Goal: Check status: Check status

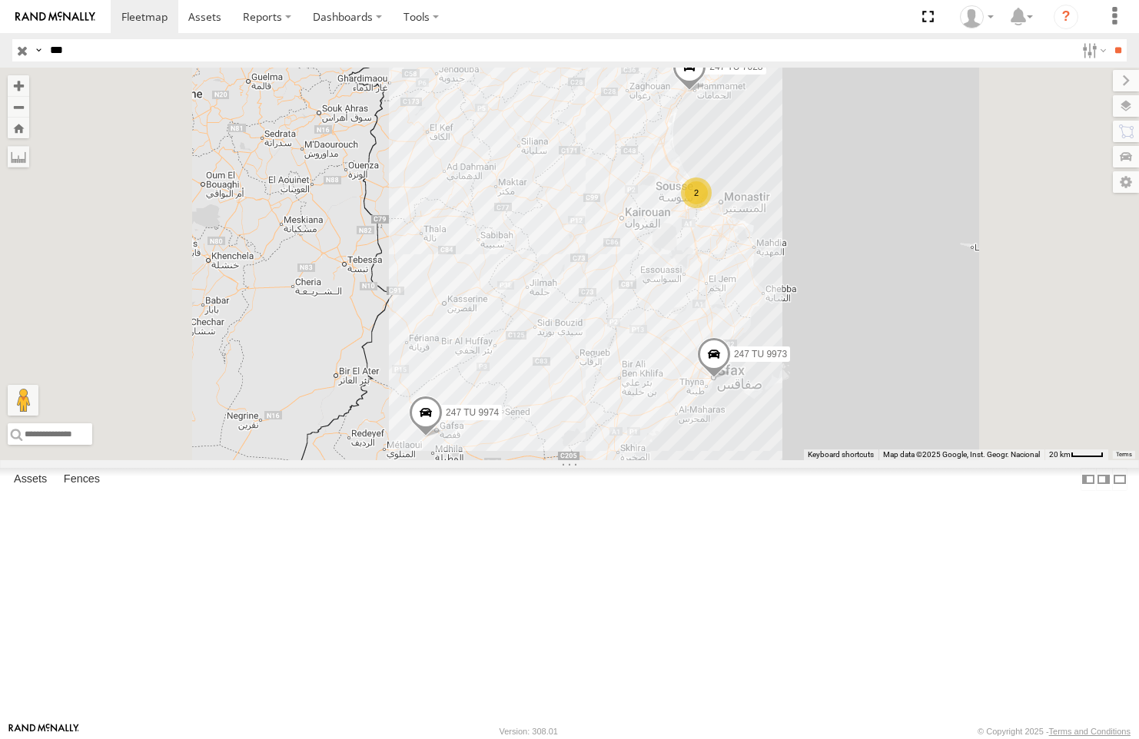
click at [0, 0] on div "247 TU 7028" at bounding box center [0, 0] width 0 height 0
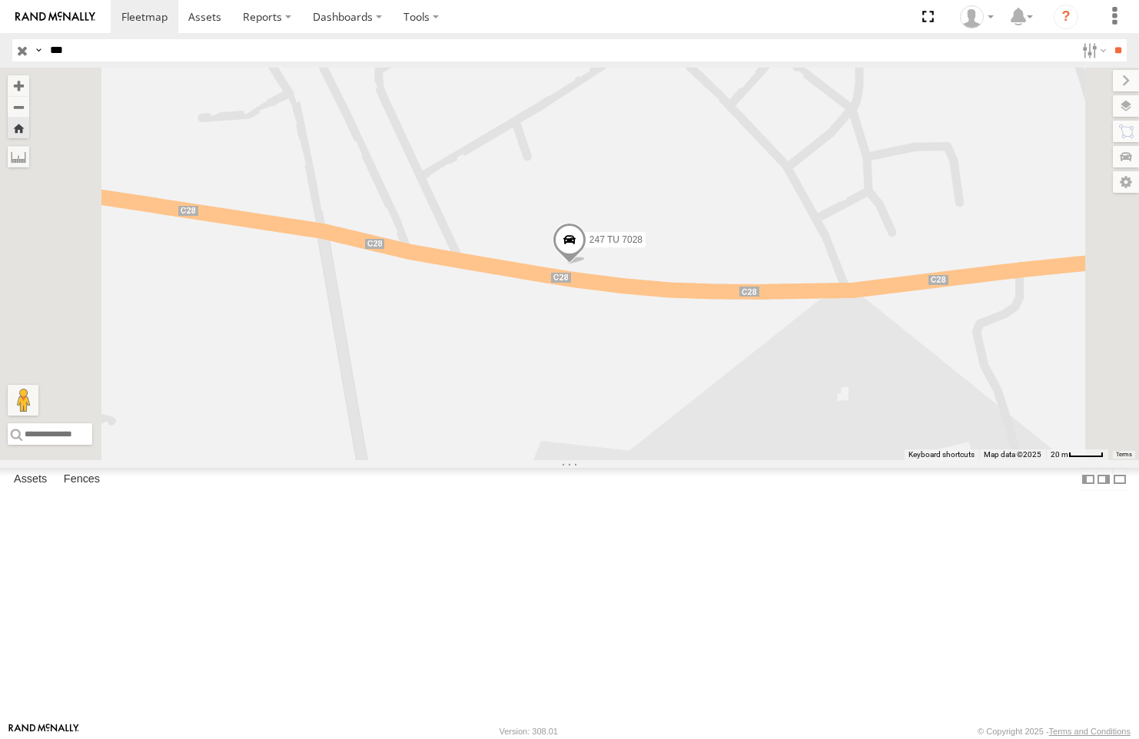
click at [586, 264] on span at bounding box center [570, 244] width 34 height 42
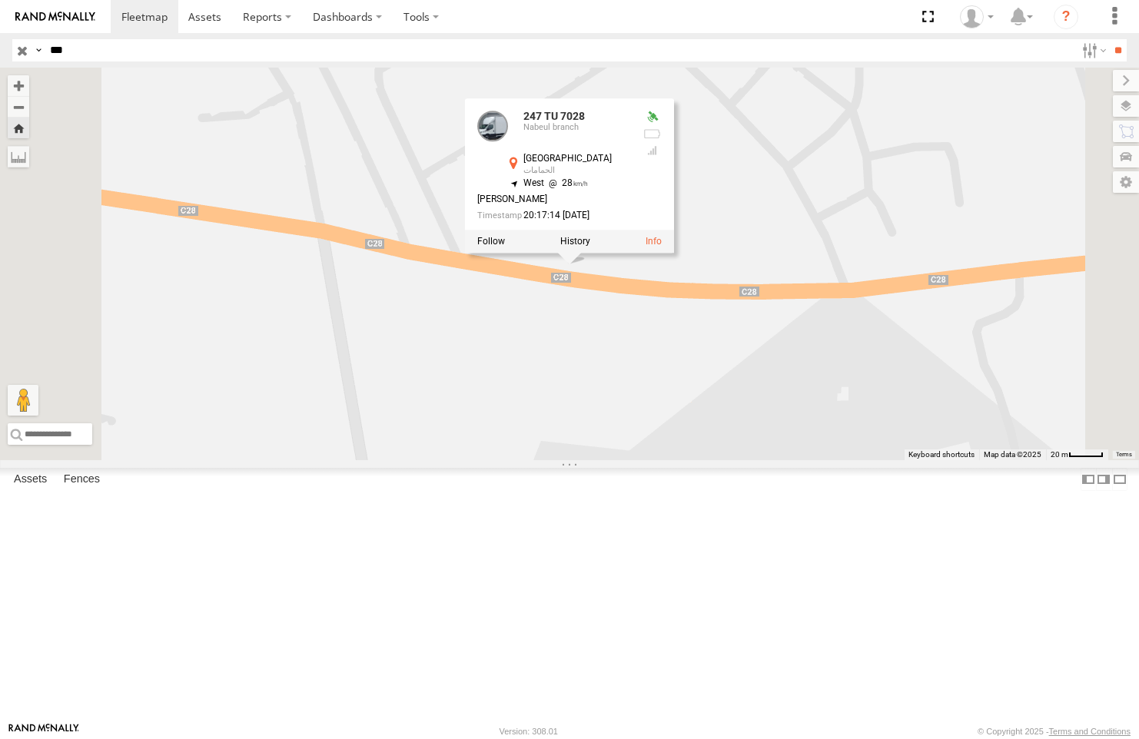
drag, startPoint x: 164, startPoint y: 355, endPoint x: 139, endPoint y: 240, distance: 118.0
click at [0, 0] on div "247 TU 7028 Nabeul branch شارع الأمم المتحدة الحمامات 36.40548 10.58722 247 TU …" at bounding box center [0, 0] width 0 height 0
drag, startPoint x: 18, startPoint y: 46, endPoint x: 30, endPoint y: 65, distance: 22.2
click at [18, 46] on input "button" at bounding box center [22, 50] width 20 height 22
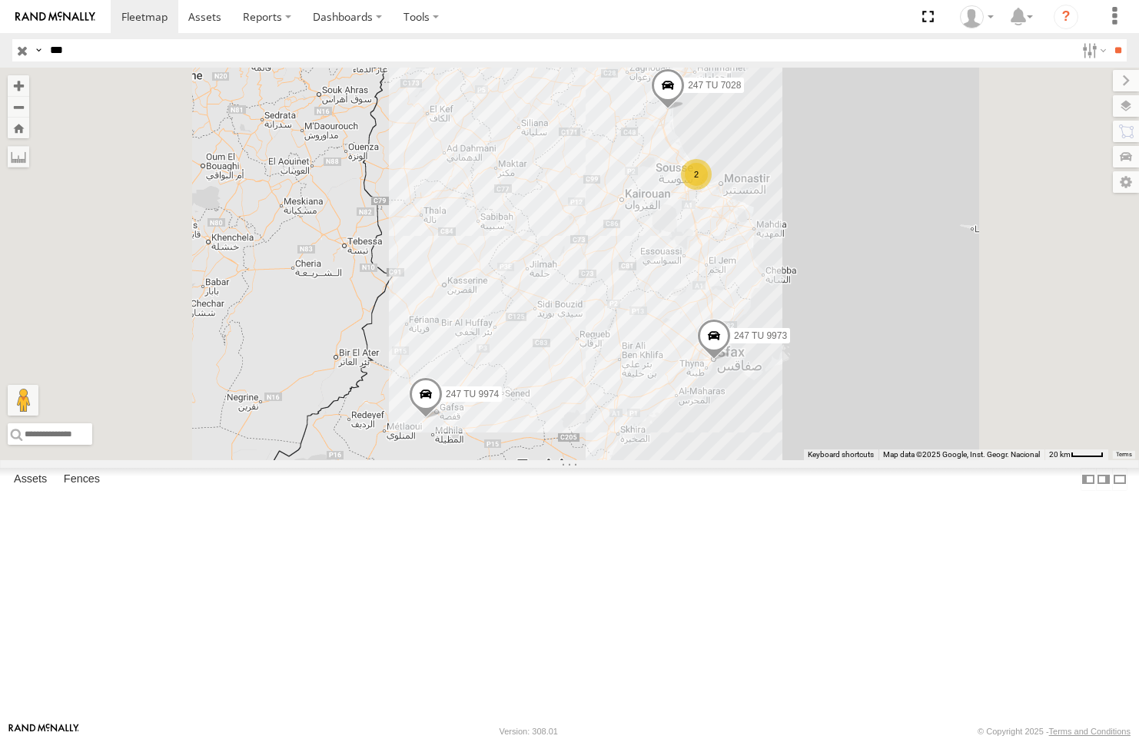
click at [0, 0] on div "Nabeul branch" at bounding box center [0, 0] width 0 height 0
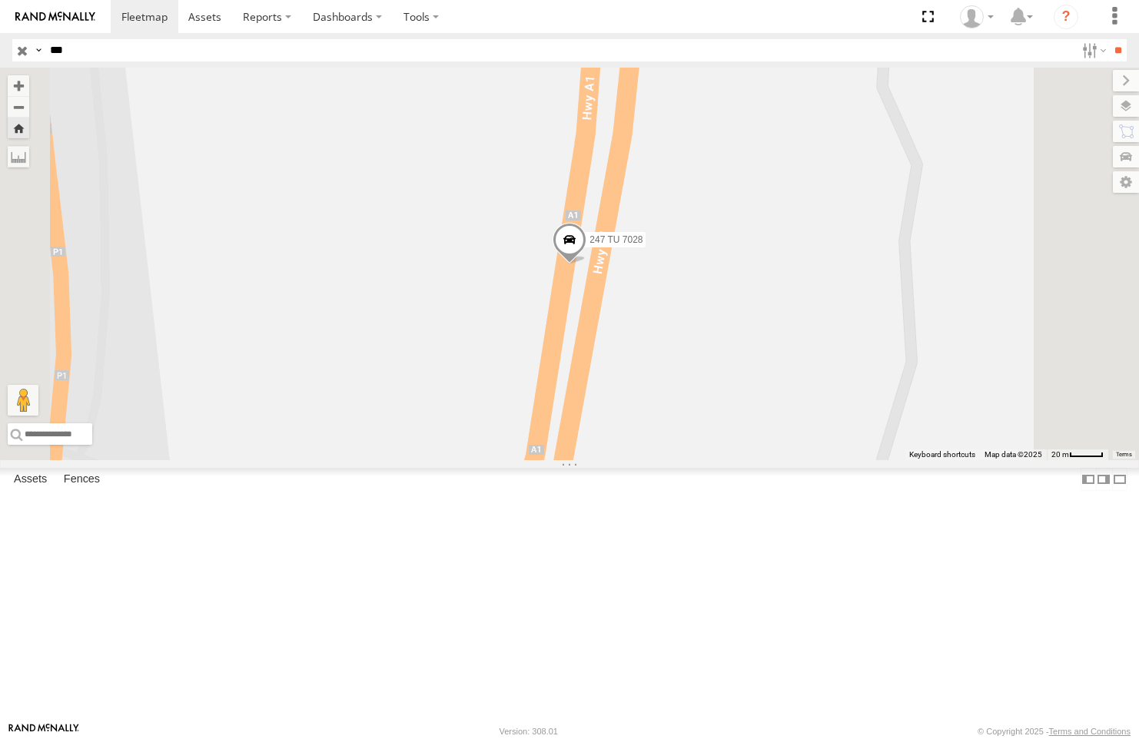
click at [23, 52] on input "button" at bounding box center [22, 50] width 20 height 22
